Goal: Download file/media

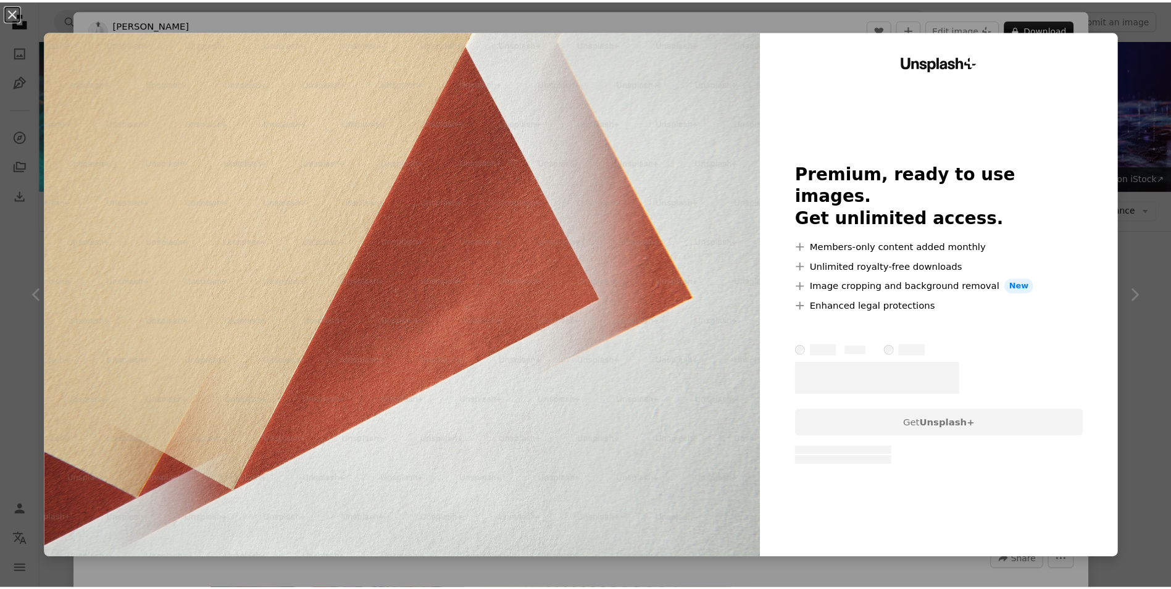
scroll to position [1843, 0]
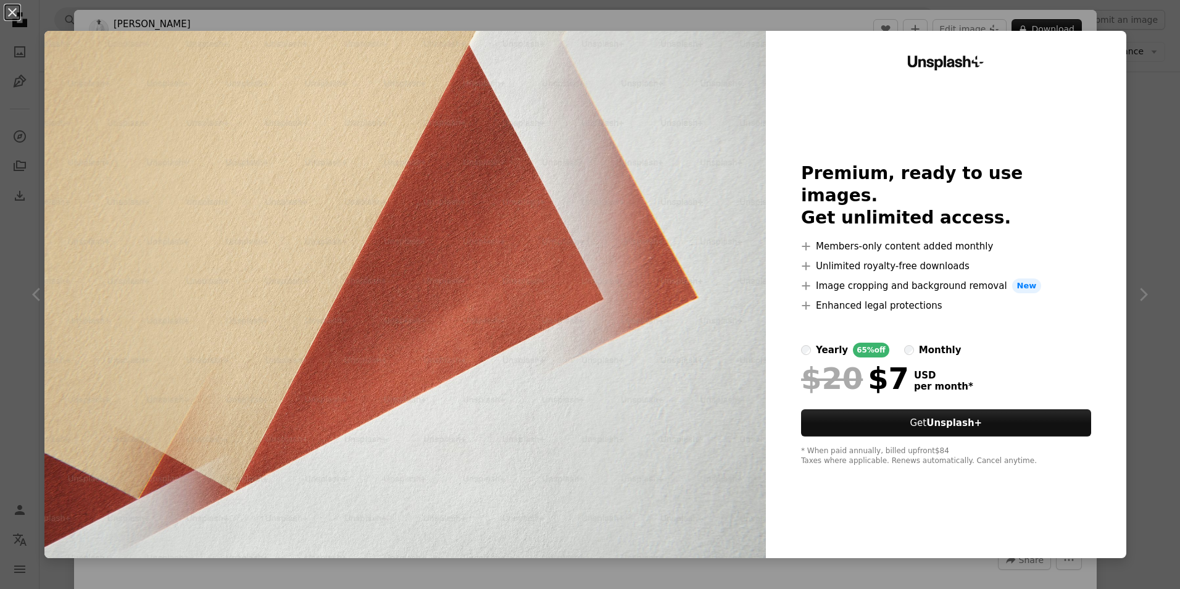
click at [639, 193] on img at bounding box center [404, 294] width 721 height 527
click at [1104, 62] on div "Unsplash+ Premium, ready to use images. Get unlimited access. A plus sign Membe…" at bounding box center [946, 294] width 360 height 527
click at [1121, 48] on div "An X shape Unsplash+ Premium, ready to use images. Get unlimited access. A plus…" at bounding box center [590, 294] width 1180 height 589
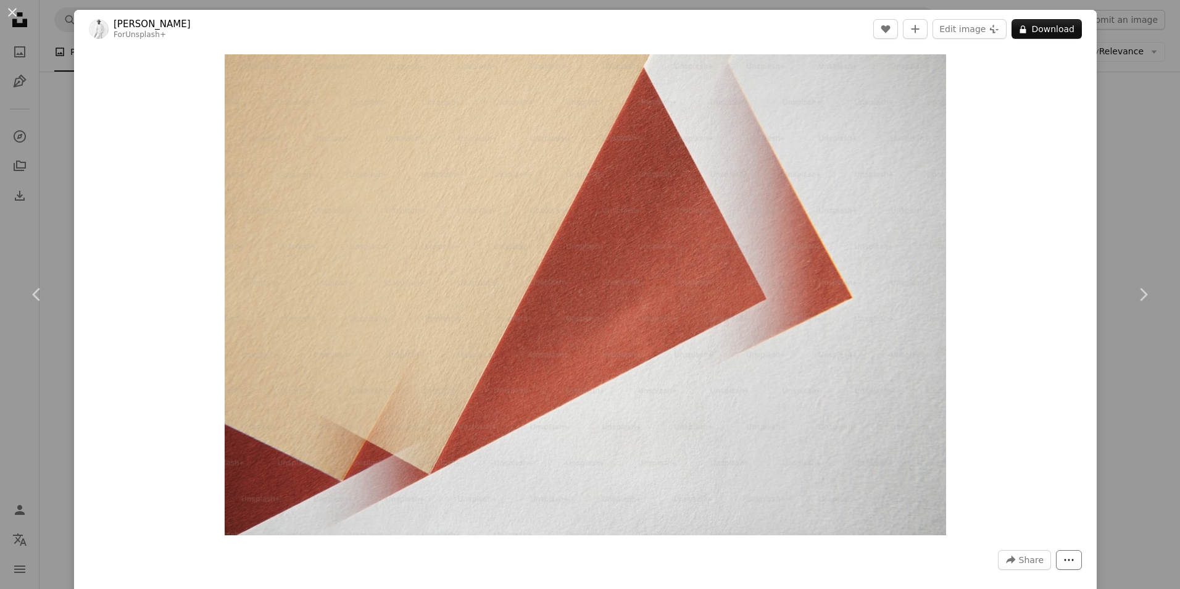
click at [1056, 565] on button "More Actions" at bounding box center [1069, 560] width 26 height 20
click at [996, 338] on dialog "An X shape Chevron left Chevron right [PERSON_NAME] For Unsplash+ A heart A plu…" at bounding box center [590, 294] width 1180 height 589
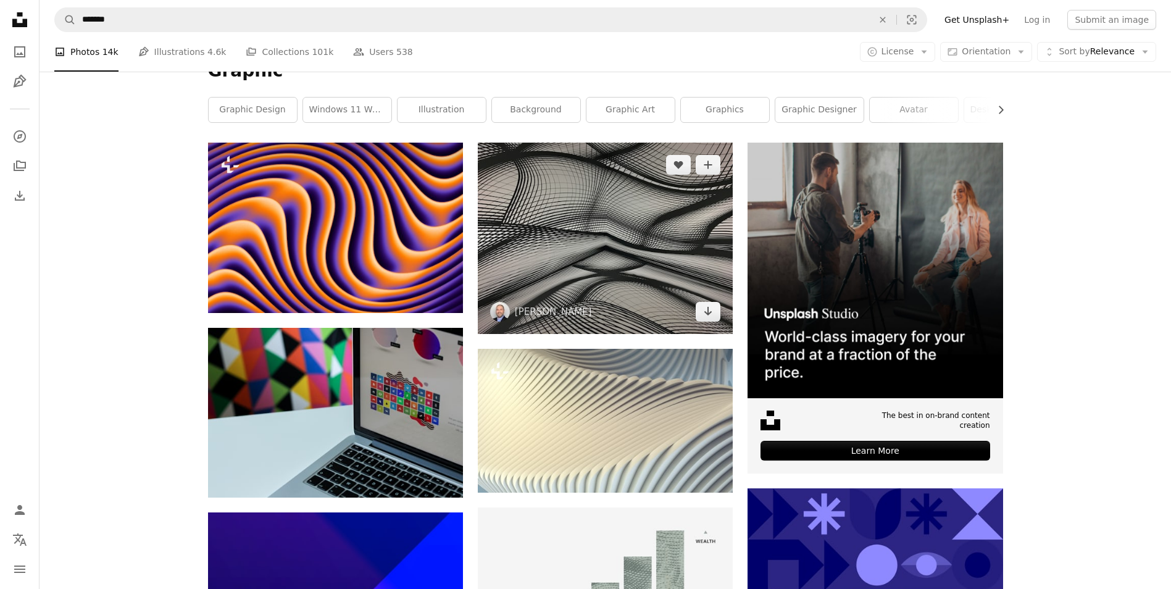
scroll to position [185, 0]
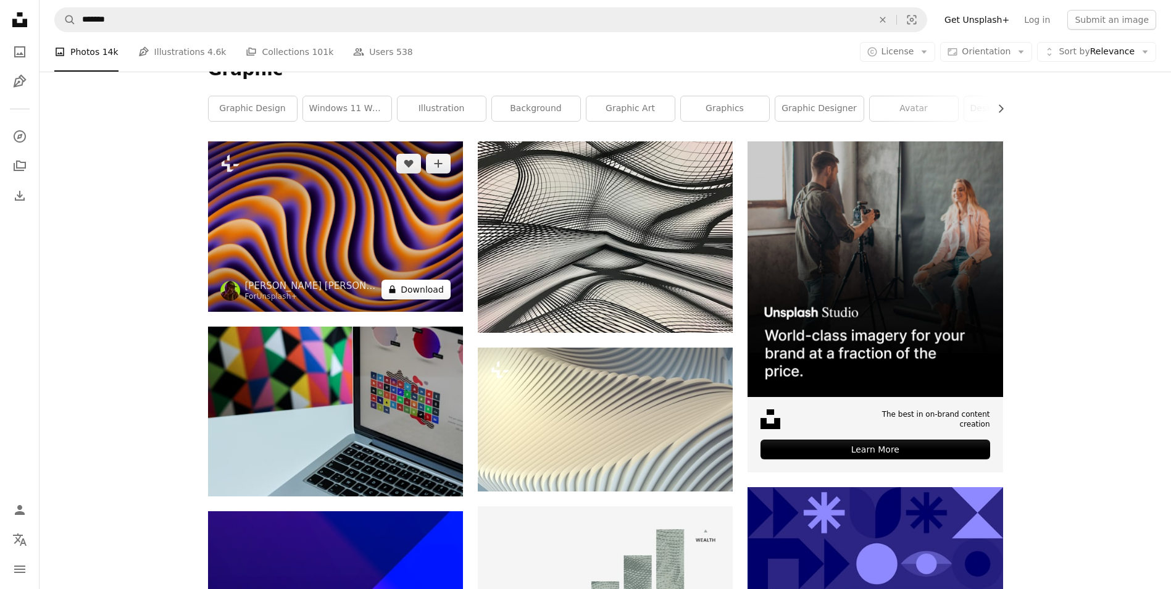
click at [417, 287] on button "A lock Download" at bounding box center [415, 290] width 69 height 20
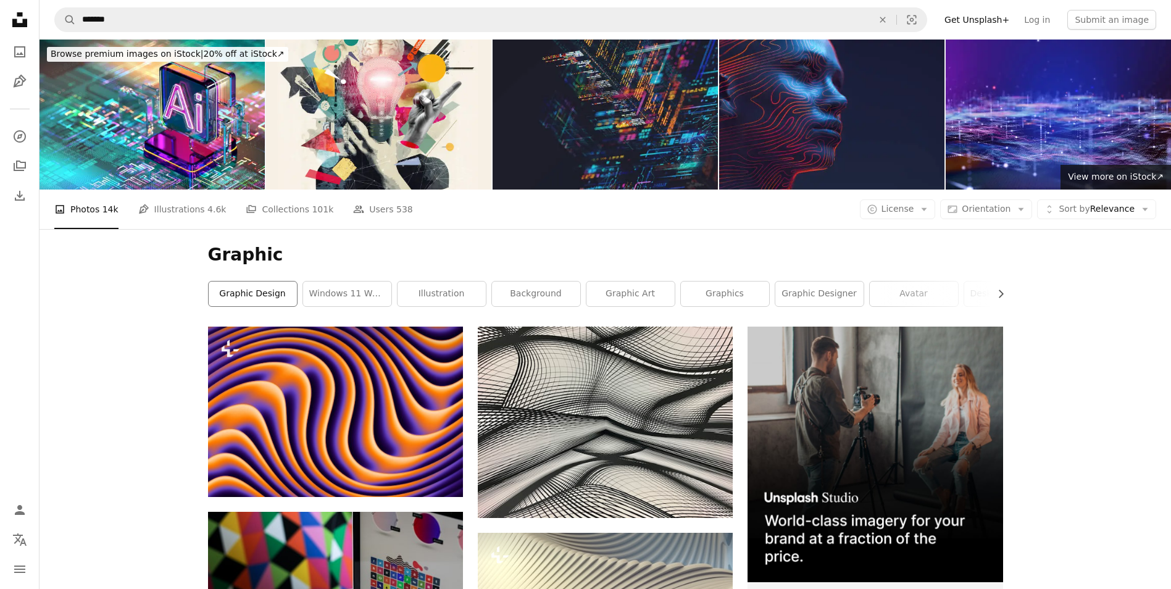
click at [251, 292] on link "graphic design" at bounding box center [253, 293] width 88 height 25
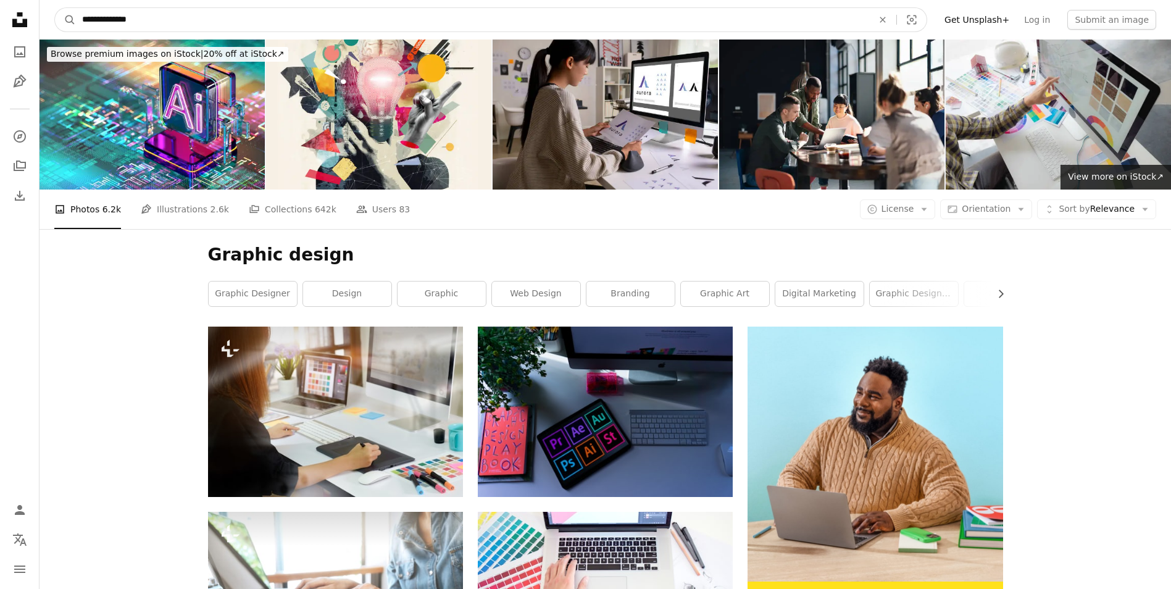
click at [154, 19] on input "**********" at bounding box center [472, 19] width 793 height 23
type input "**********"
click button "A magnifying glass" at bounding box center [65, 19] width 21 height 23
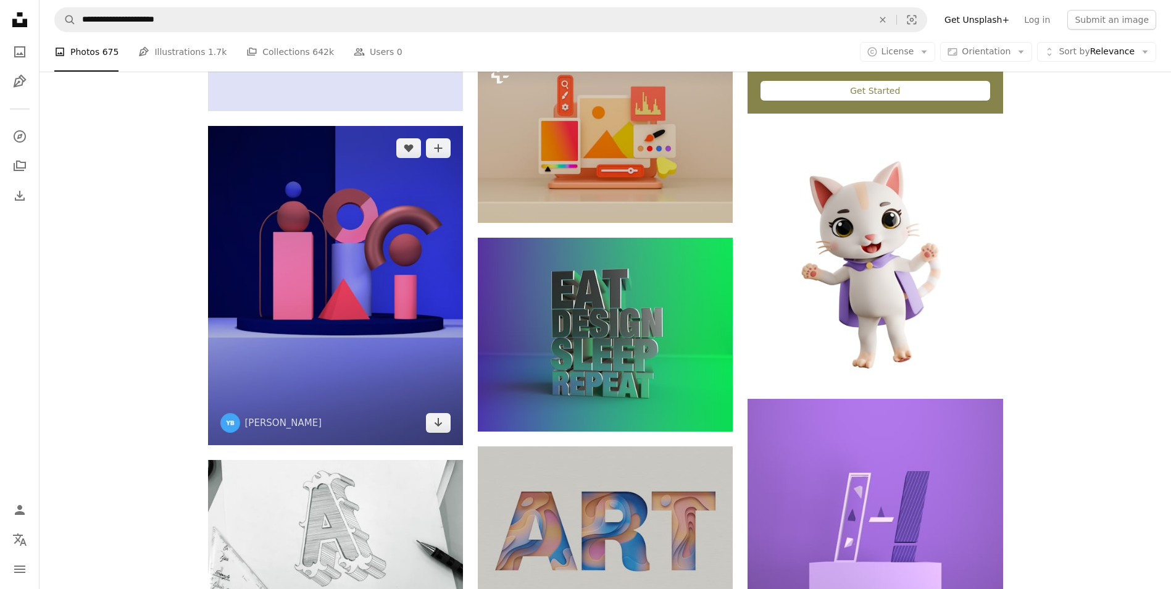
scroll to position [555, 0]
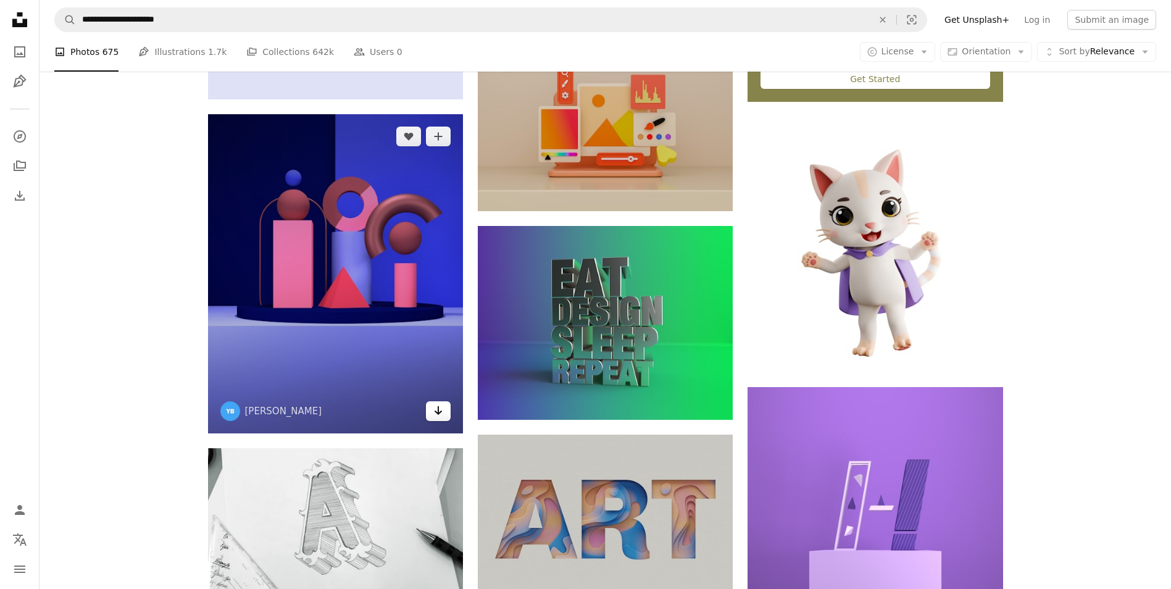
click at [441, 418] on link "Arrow pointing down" at bounding box center [438, 411] width 25 height 20
